Goal: Information Seeking & Learning: Find specific fact

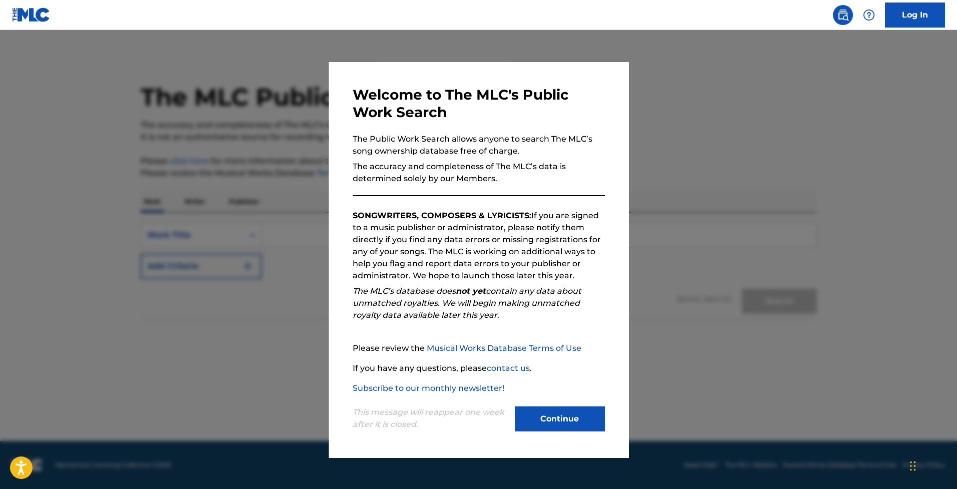
click at [548, 413] on button "Continue" at bounding box center [560, 418] width 90 height 25
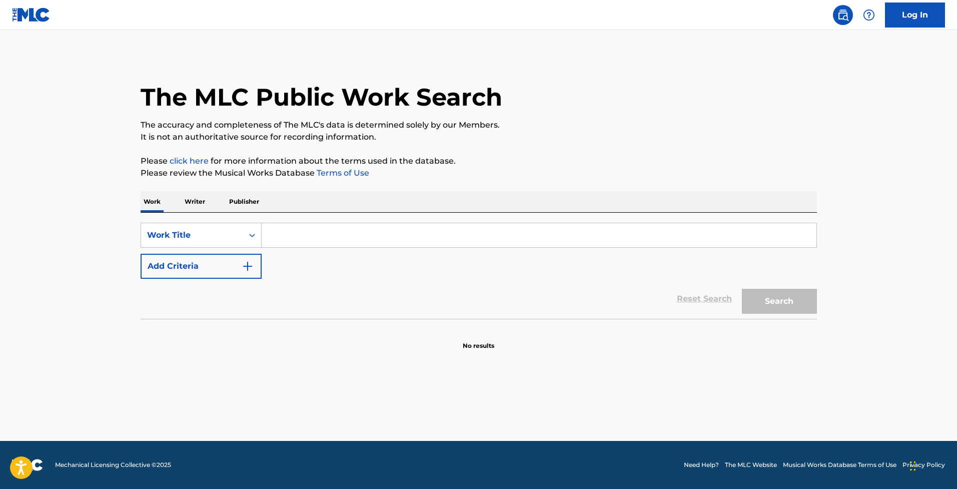
click at [281, 239] on input "Search Form" at bounding box center [539, 235] width 555 height 24
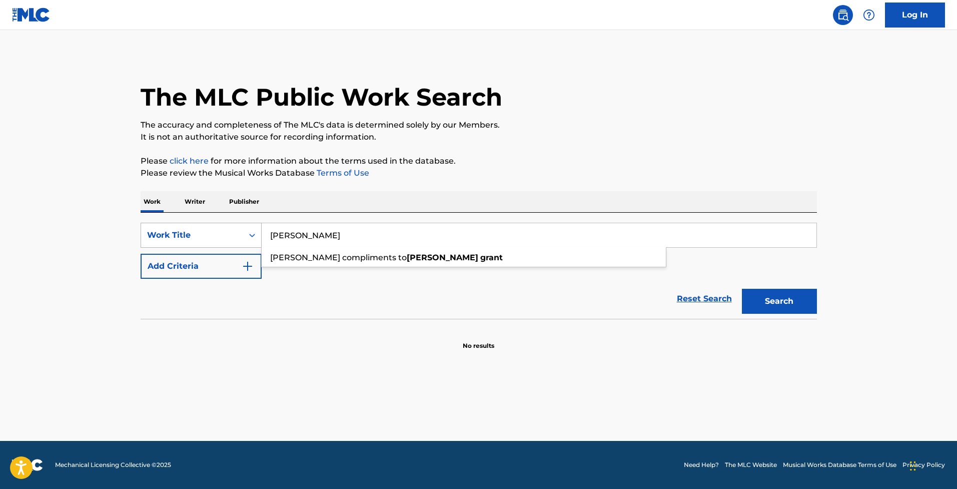
type input "[PERSON_NAME]"
click at [244, 236] on div "Search Form" at bounding box center [252, 235] width 18 height 18
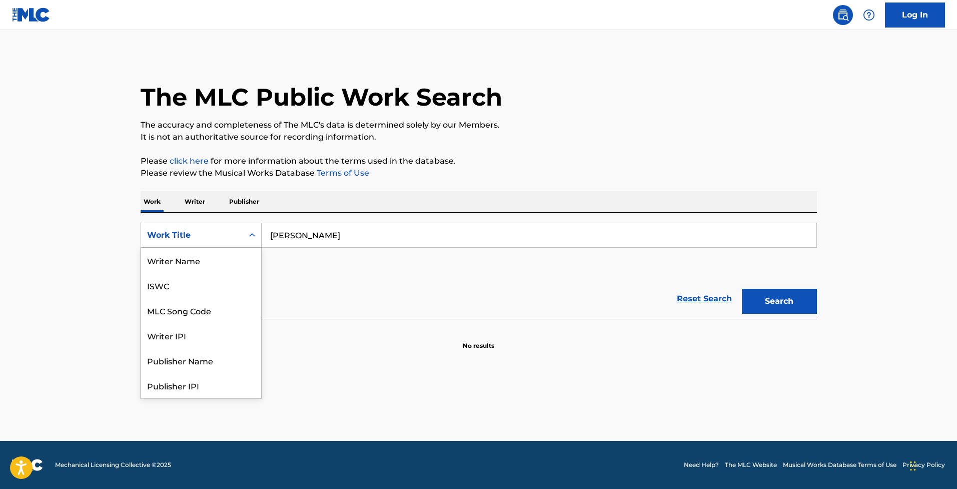
scroll to position [50, 0]
click at [179, 292] on div "Writer IPI" at bounding box center [201, 285] width 120 height 25
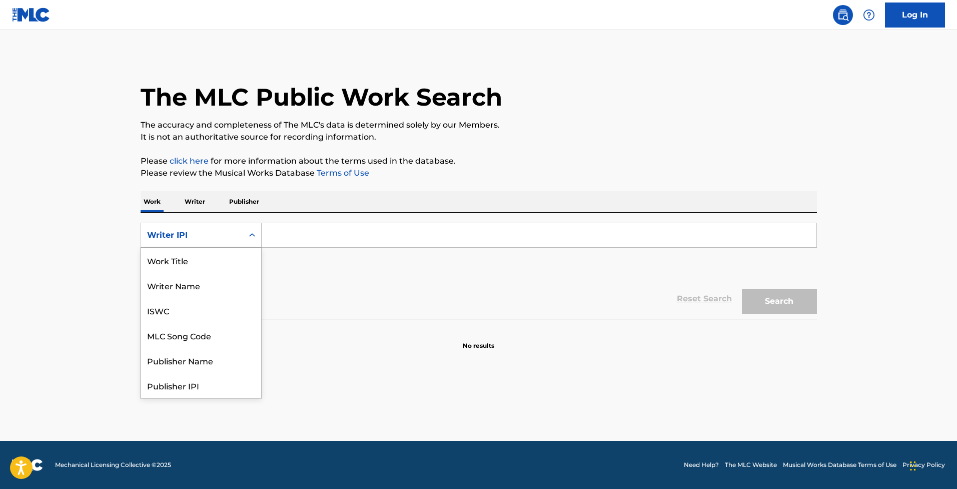
click at [220, 245] on div "Writer IPI" at bounding box center [201, 235] width 121 height 25
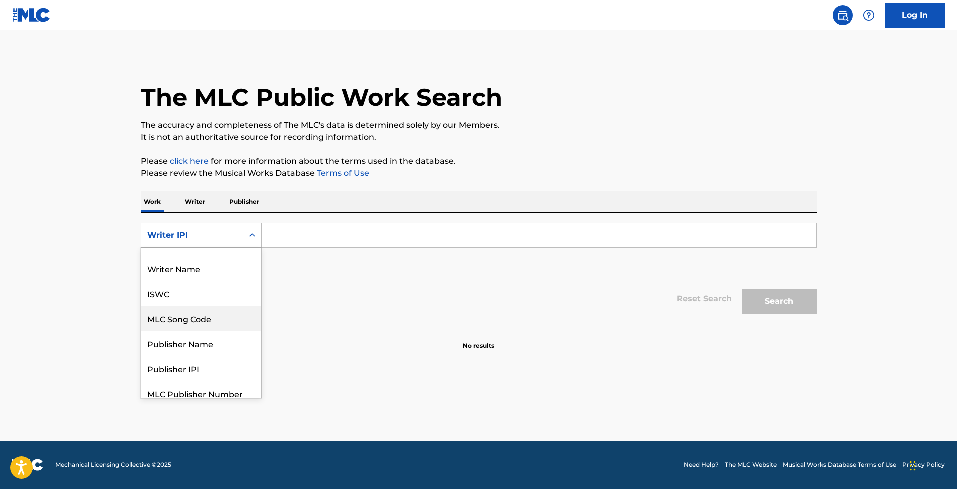
scroll to position [0, 0]
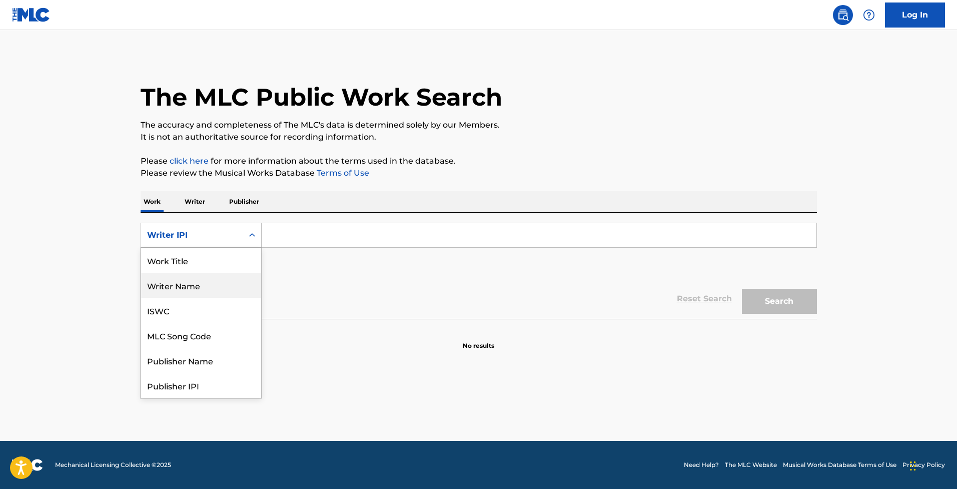
click at [215, 289] on div "Writer Name" at bounding box center [201, 285] width 120 height 25
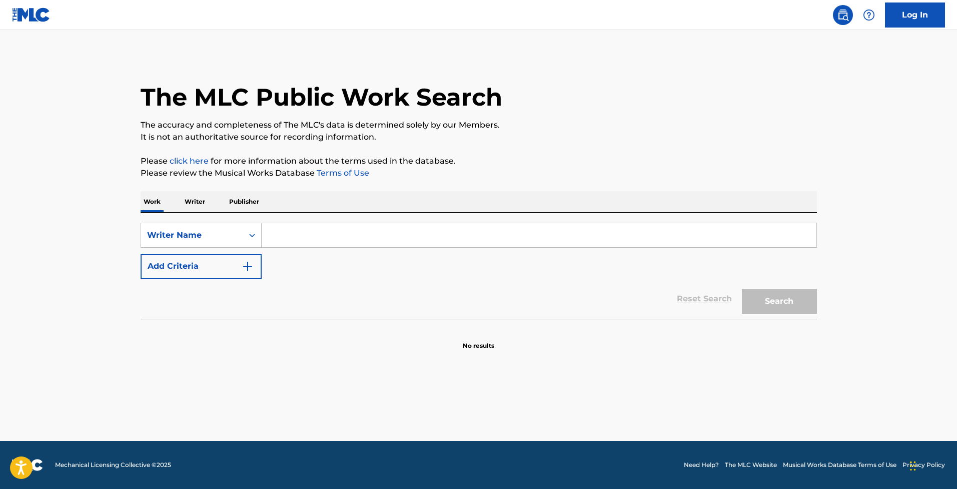
click at [326, 235] on input "Search Form" at bounding box center [539, 235] width 555 height 24
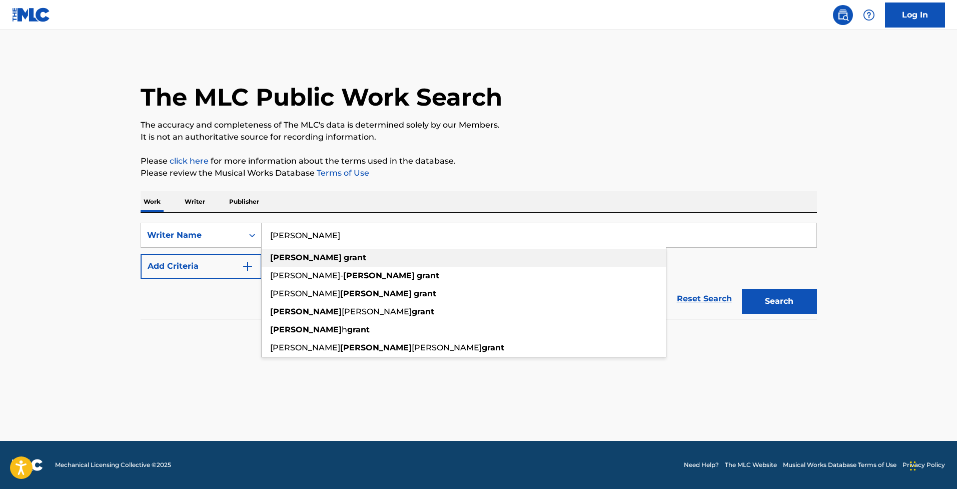
type input "[PERSON_NAME]"
click at [342, 258] on span "Search Form" at bounding box center [343, 258] width 2 height 10
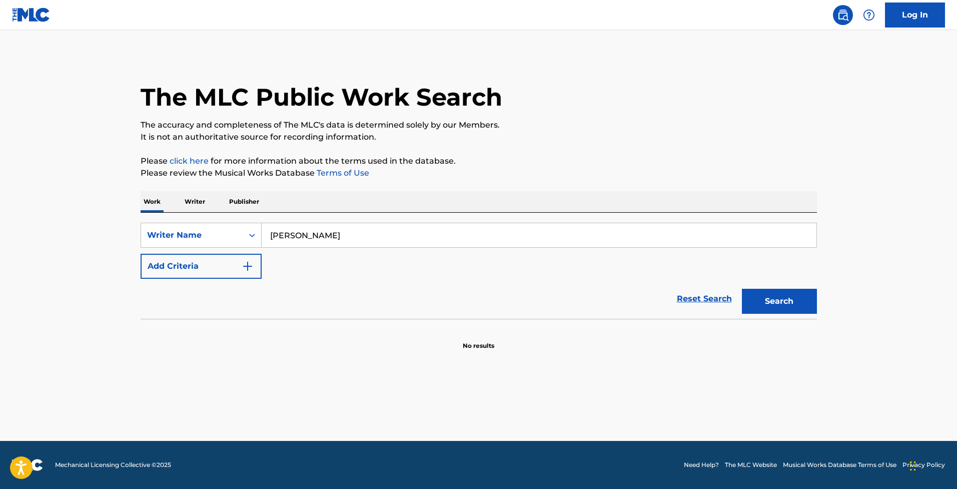
click at [797, 295] on button "Search" at bounding box center [779, 301] width 75 height 25
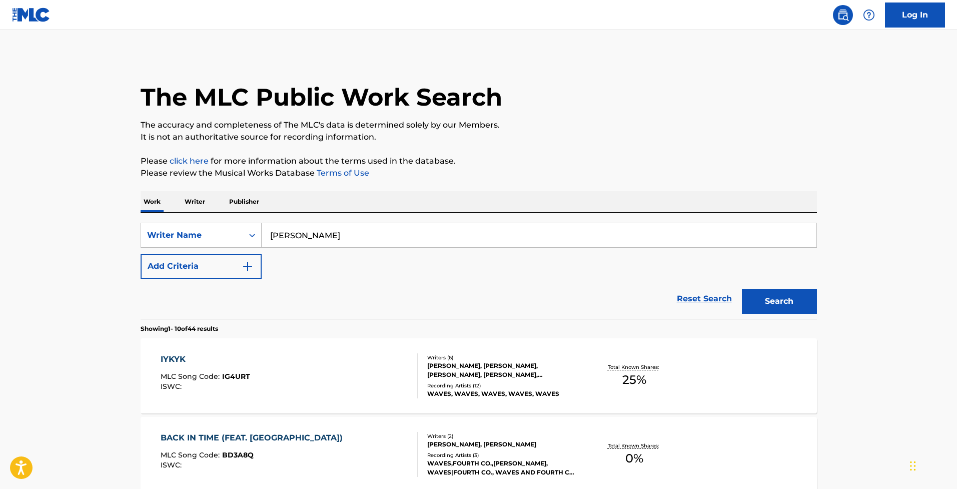
click at [698, 375] on div "IYKYK MLC Song Code : IG4URT ISWC : Writers ( 6 ) [PERSON_NAME], [PERSON_NAME],…" at bounding box center [479, 375] width 677 height 75
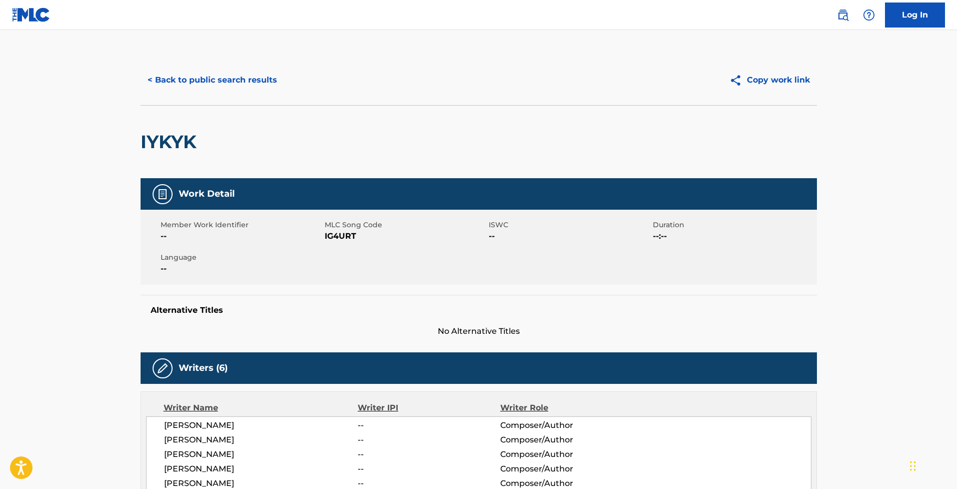
click at [211, 86] on button "< Back to public search results" at bounding box center [213, 80] width 144 height 25
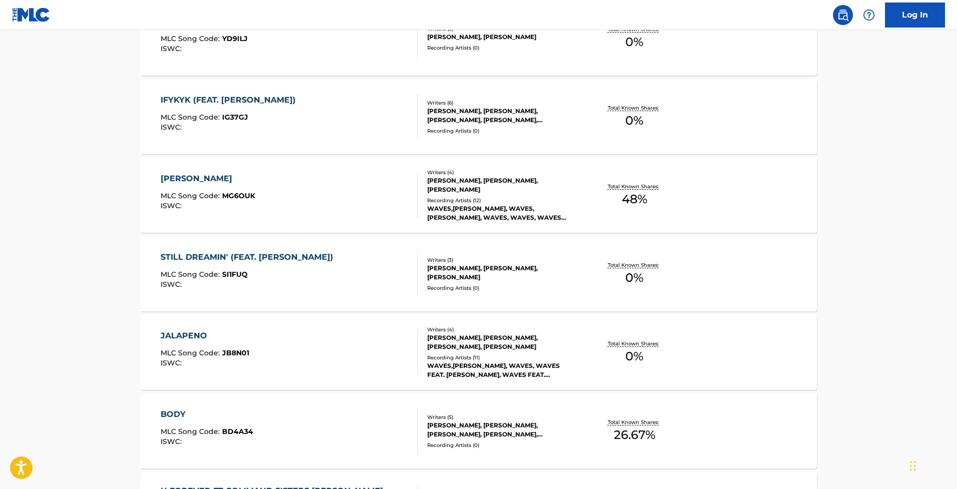
scroll to position [736, 0]
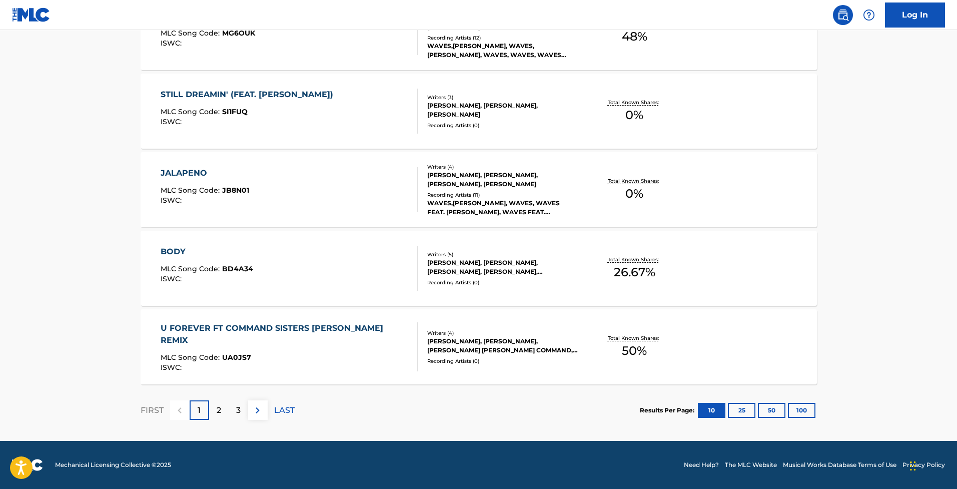
click at [220, 408] on p "2" at bounding box center [219, 410] width 5 height 12
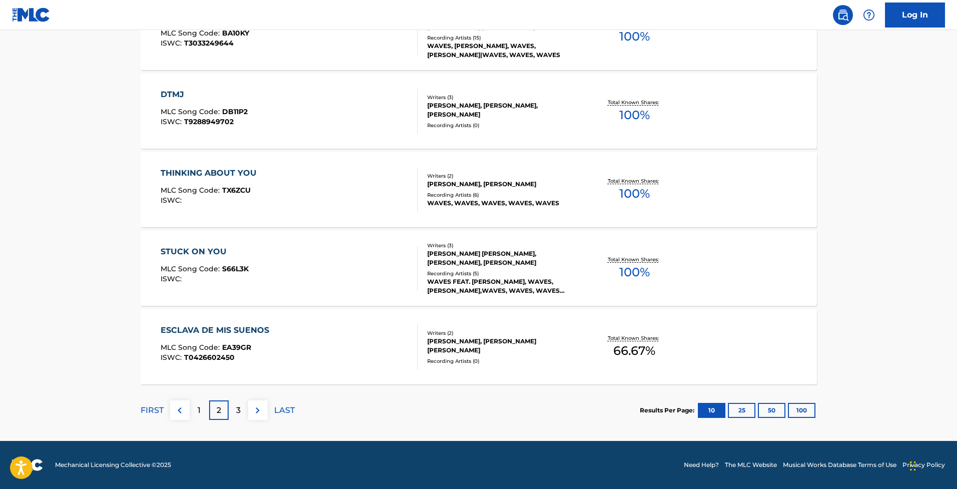
click at [202, 404] on div "1" at bounding box center [200, 410] width 20 height 20
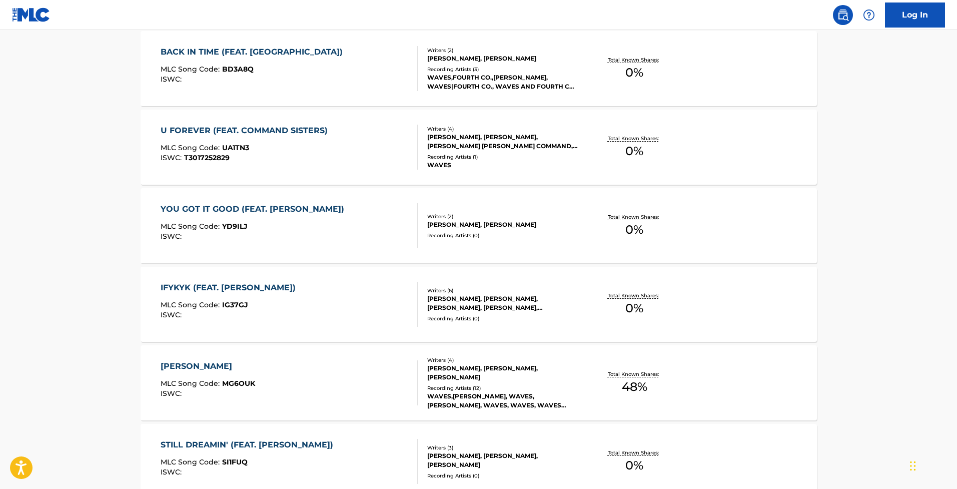
scroll to position [437, 0]
